Goal: Information Seeking & Learning: Learn about a topic

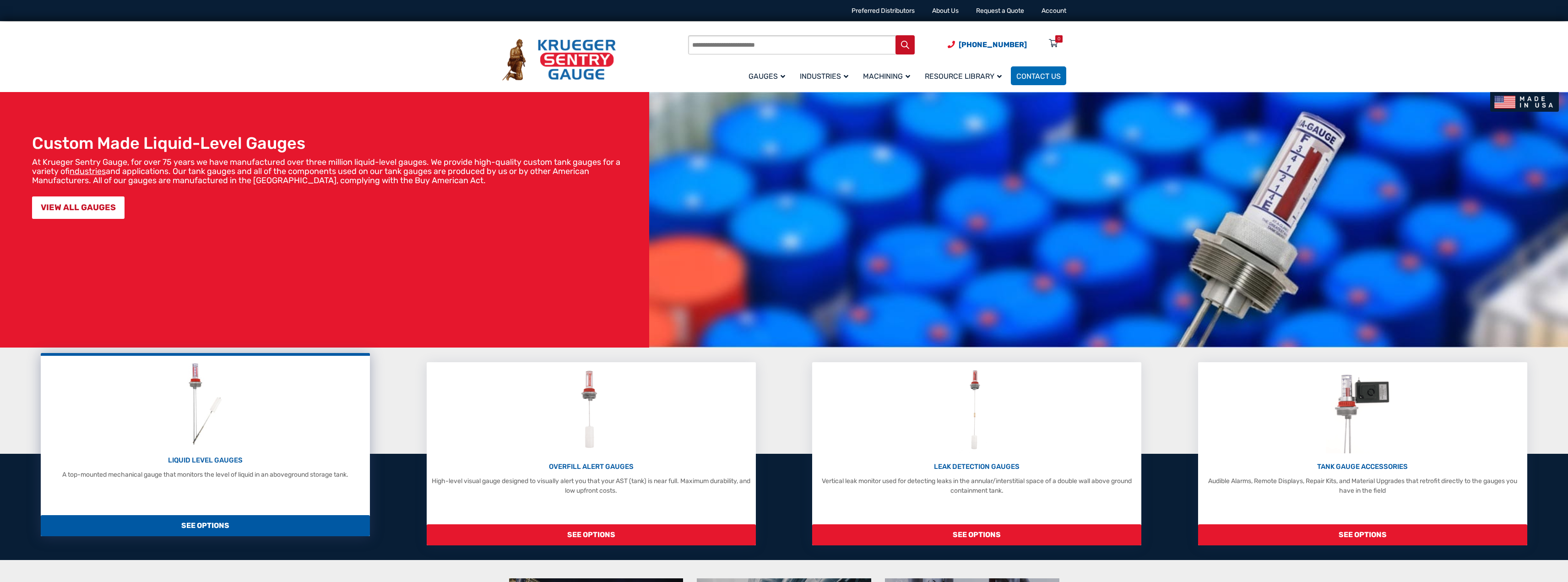
click at [214, 410] on img at bounding box center [205, 403] width 48 height 87
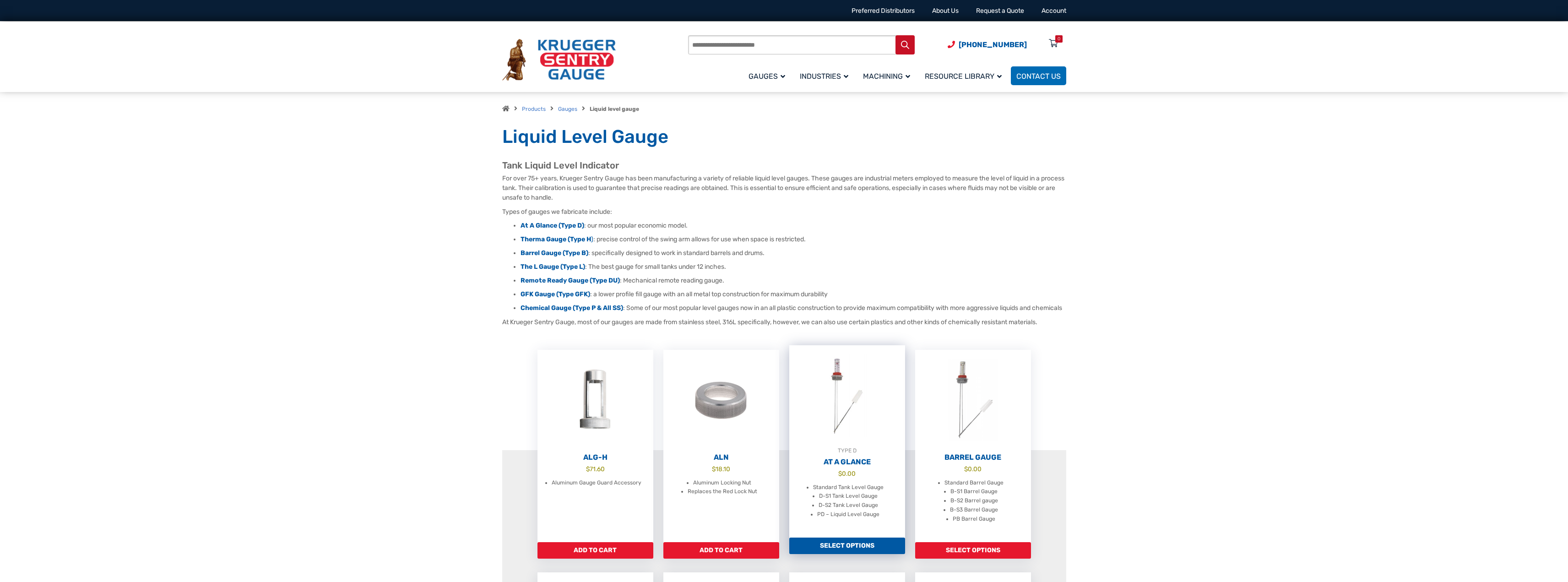
click at [853, 400] on img at bounding box center [847, 396] width 116 height 101
